Goal: Register for event/course

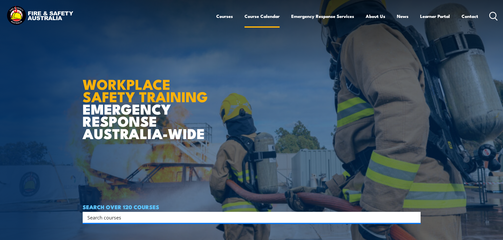
click at [261, 13] on link "Course Calendar" at bounding box center [261, 16] width 35 height 14
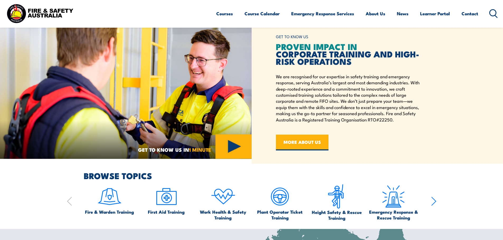
scroll to position [237, 0]
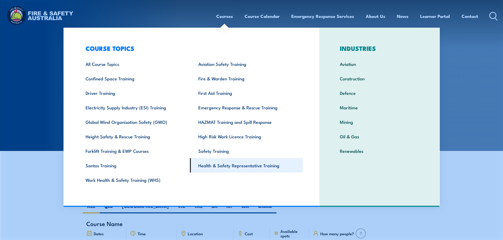
click at [225, 165] on link "Health & Safety Representative Training" at bounding box center [246, 165] width 113 height 15
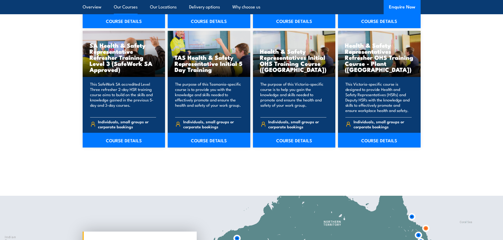
scroll to position [739, 0]
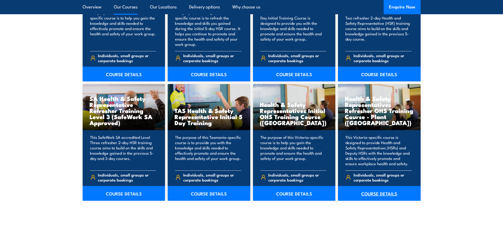
click at [370, 192] on link "COURSE DETAILS" at bounding box center [379, 193] width 83 height 15
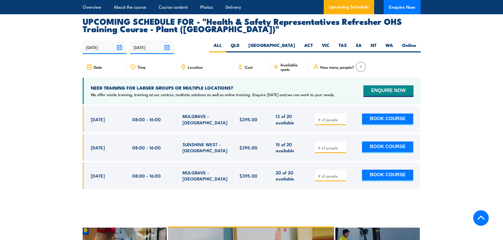
scroll to position [950, 0]
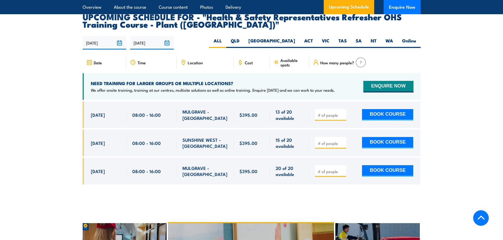
click at [497, 107] on section "UPCOMING SCHEDULE FOR - "Health & Safety Representatives Refresher OHS Training…" at bounding box center [251, 102] width 503 height 179
